Goal: Browse casually: Explore the website without a specific task or goal

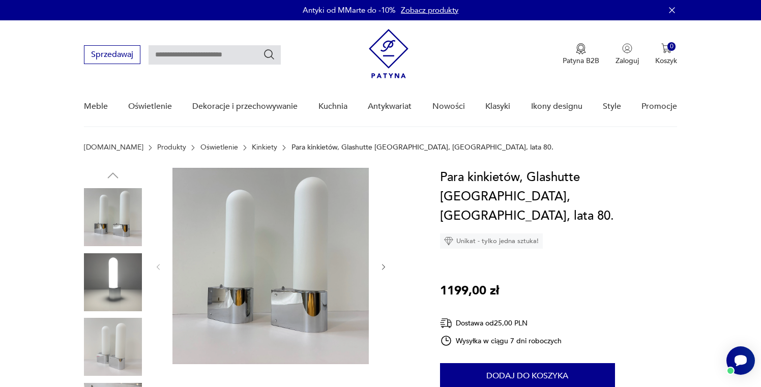
click at [102, 281] on img at bounding box center [113, 282] width 58 height 58
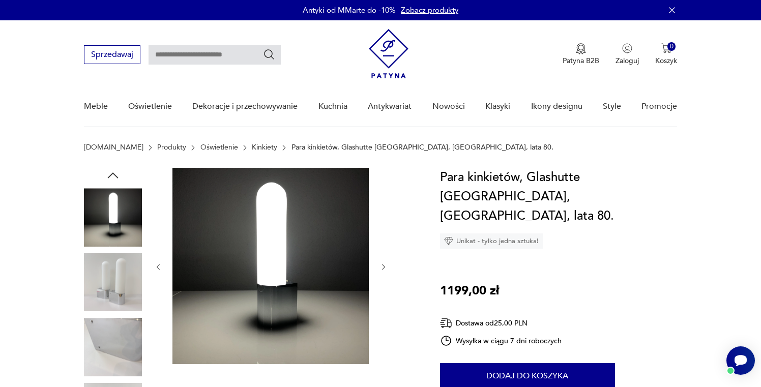
click at [128, 329] on img at bounding box center [113, 347] width 58 height 58
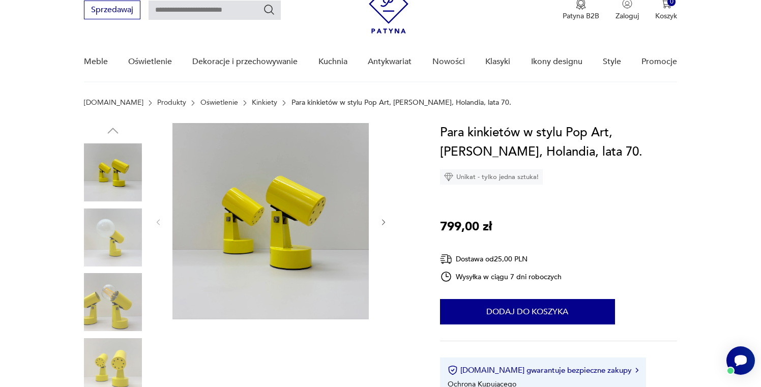
click at [113, 246] on img at bounding box center [113, 238] width 58 height 58
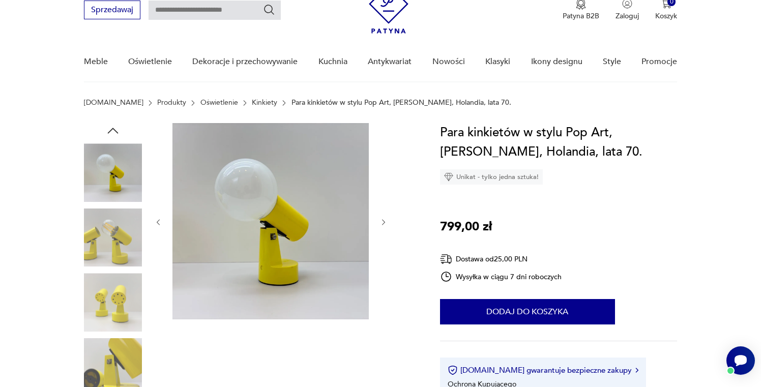
click at [118, 292] on img at bounding box center [113, 302] width 58 height 58
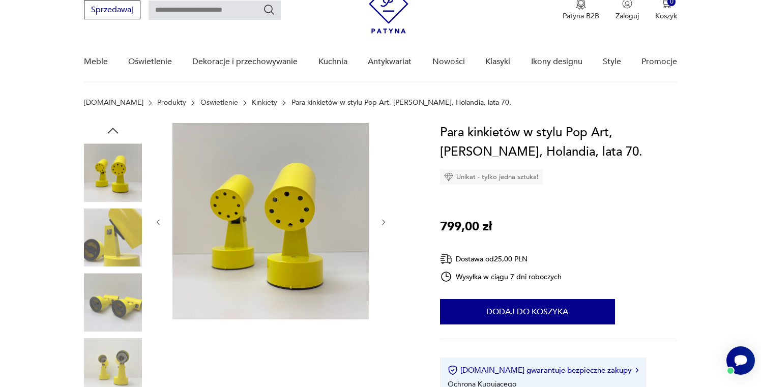
click at [130, 328] on img at bounding box center [113, 302] width 58 height 58
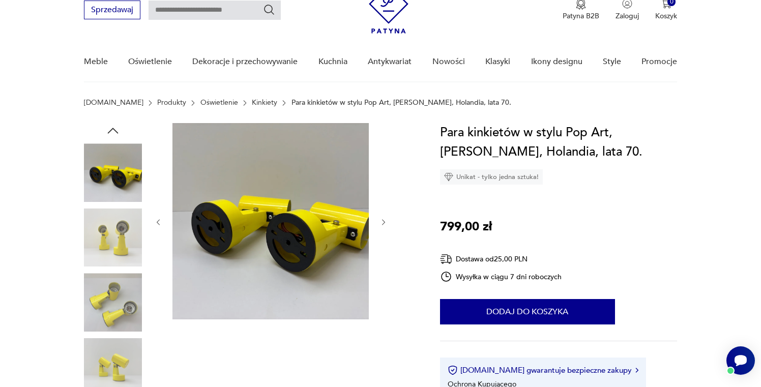
click at [134, 353] on img at bounding box center [113, 367] width 58 height 58
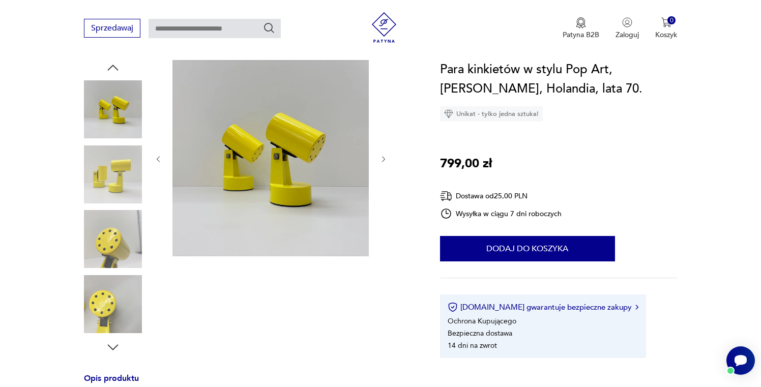
scroll to position [111, 0]
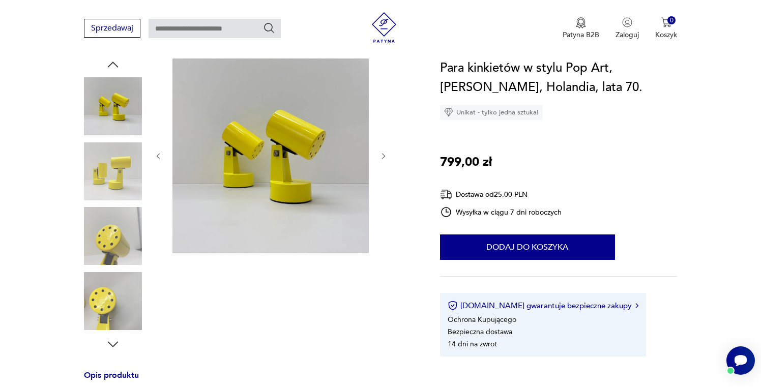
click at [113, 341] on icon "button" at bounding box center [112, 344] width 15 height 15
